Goal: Task Accomplishment & Management: Manage account settings

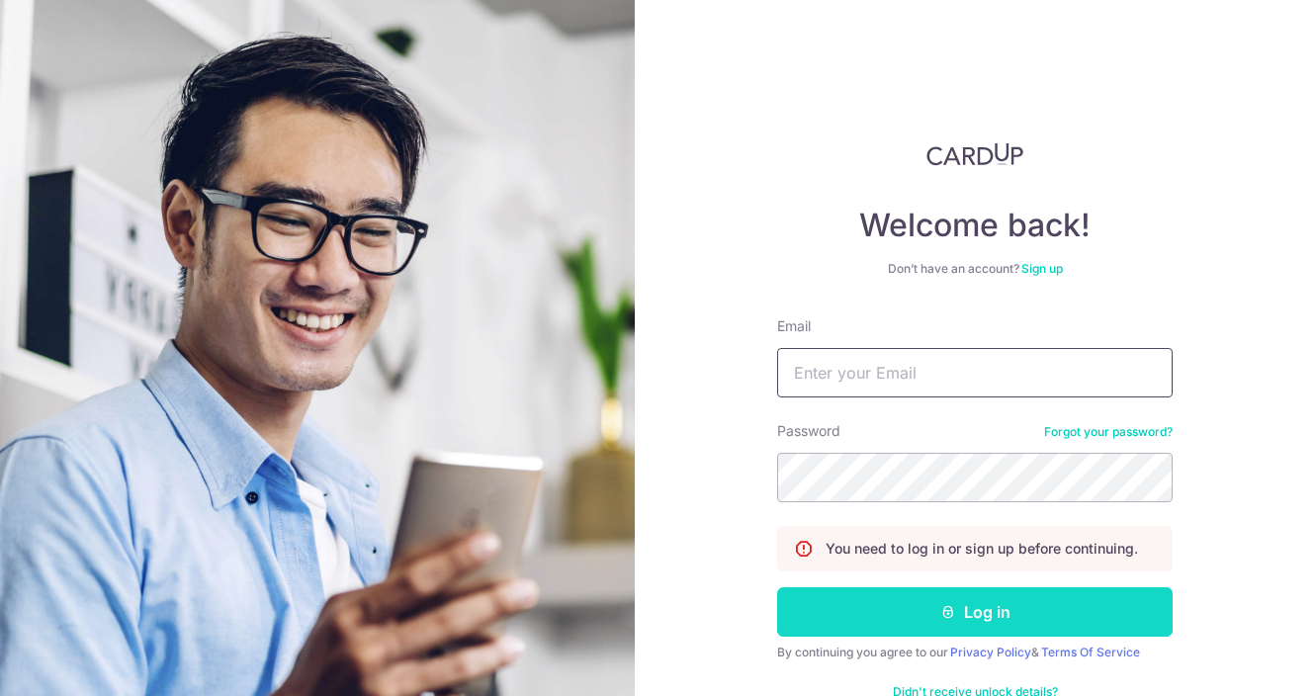
type input "[EMAIL_ADDRESS][DOMAIN_NAME]"
click at [972, 630] on button "Log in" at bounding box center [975, 611] width 396 height 49
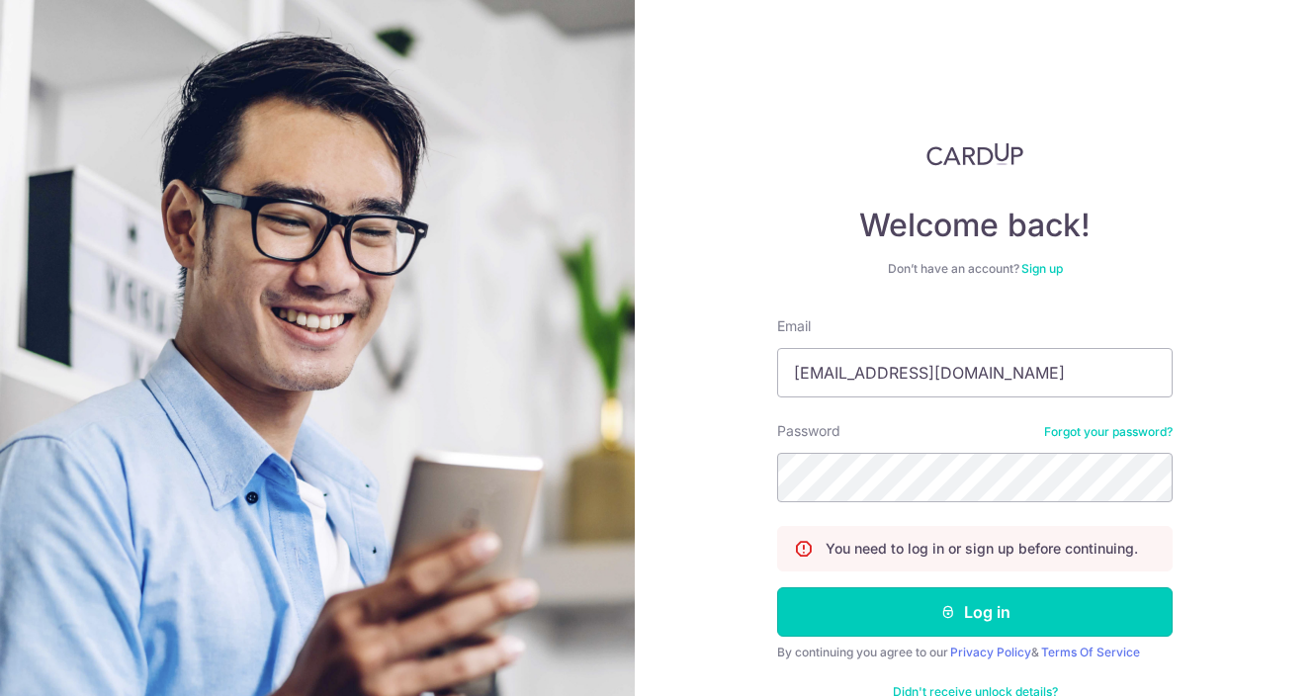
click at [802, 498] on form "Email [EMAIL_ADDRESS][DOMAIN_NAME] Password Forgot your password? You need to l…" at bounding box center [975, 519] width 396 height 407
